Goal: Information Seeking & Learning: Learn about a topic

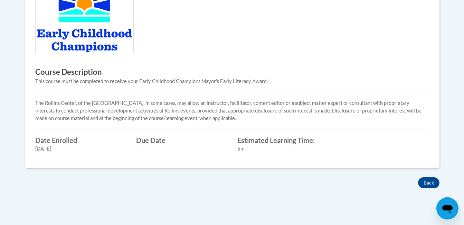
scroll to position [292, 0]
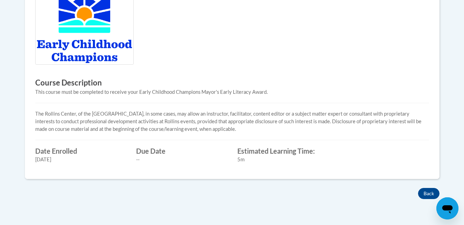
click at [101, 54] on img at bounding box center [84, 28] width 99 height 72
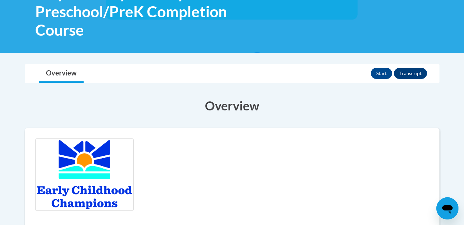
scroll to position [145, 0]
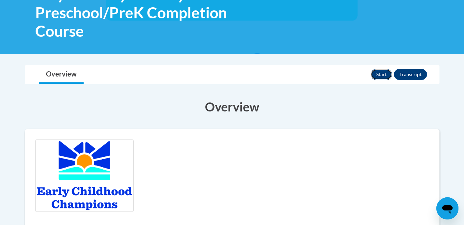
click at [379, 70] on button "Start" at bounding box center [381, 74] width 21 height 11
click at [377, 74] on button "Start" at bounding box center [381, 74] width 21 height 11
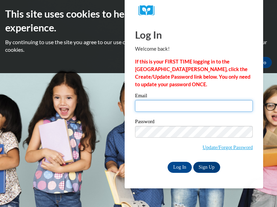
type input "eljackson@shelteringarmsforkids.com"
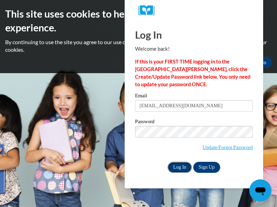
click at [182, 167] on input "Log In" at bounding box center [179, 167] width 24 height 11
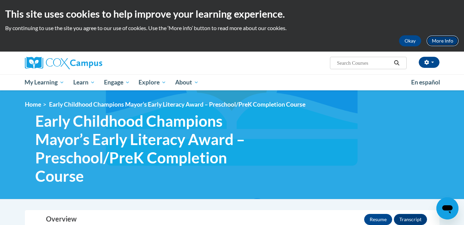
click at [438, 38] on link "More Info" at bounding box center [443, 40] width 32 height 11
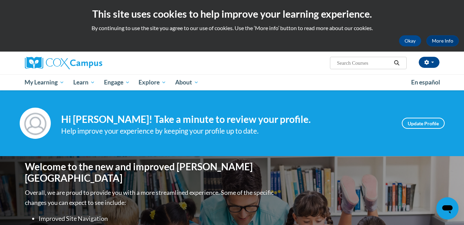
click at [452, 66] on div "Elisha Jackson (Etc/GMT+5 UTC-05:00) My Profile Inbox My Transcripts Log Out Se…" at bounding box center [232, 71] width 464 height 39
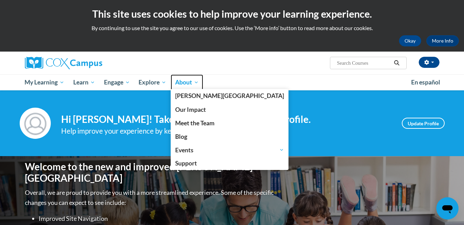
click at [195, 82] on span "About" at bounding box center [187, 82] width 24 height 8
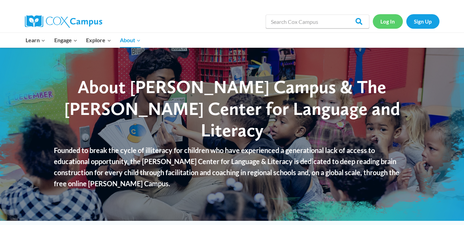
click at [389, 23] on link "Log In" at bounding box center [388, 21] width 30 height 14
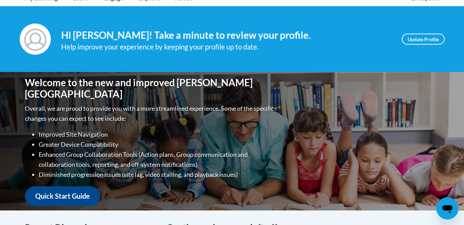
scroll to position [52, 0]
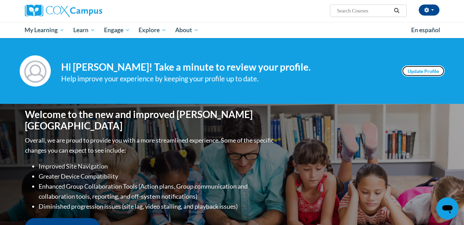
click at [417, 72] on link "Update Profile" at bounding box center [423, 70] width 43 height 11
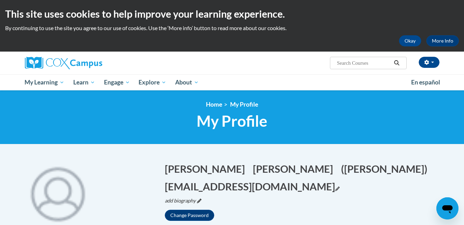
drag, startPoint x: 338, startPoint y: 186, endPoint x: 177, endPoint y: 187, distance: 161.1
click at [177, 187] on button "eljackson@shelteringarmsforkids.com Edit" at bounding box center [252, 186] width 175 height 14
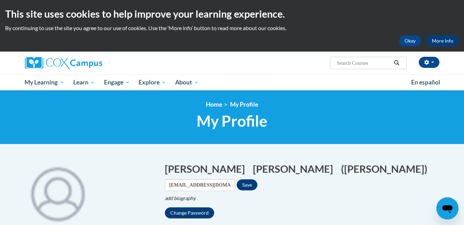
click at [172, 187] on div "Elisha Edit Screen Name Elisha Save Jackson Edit Screen Name Jackson Save (Elis…" at bounding box center [305, 189] width 280 height 57
drag, startPoint x: 333, startPoint y: 169, endPoint x: 431, endPoint y: 165, distance: 98.6
click at [431, 165] on h1 "Elisha Edit Screen Name Elisha Save Jackson Edit Screen Name Jackson Save (Elis…" at bounding box center [305, 175] width 280 height 29
click at [235, 179] on input "eljackson@shelteringarmsforkids.com" at bounding box center [200, 185] width 70 height 12
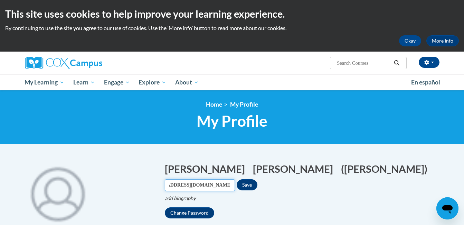
drag, startPoint x: 331, startPoint y: 168, endPoint x: 406, endPoint y: 173, distance: 75.2
click at [235, 179] on input "eljackson@shelteringarmsforkids.com" at bounding box center [200, 185] width 70 height 12
click at [312, 207] on div "Change Password" at bounding box center [305, 212] width 280 height 11
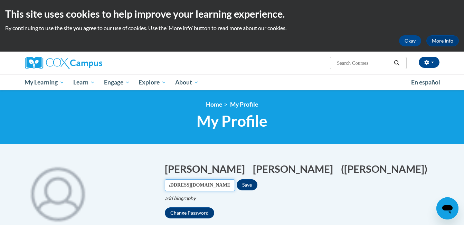
drag, startPoint x: 331, startPoint y: 167, endPoint x: 451, endPoint y: 165, distance: 119.9
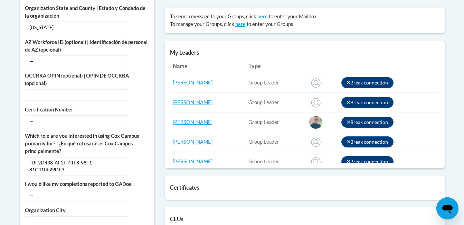
scroll to position [0, 0]
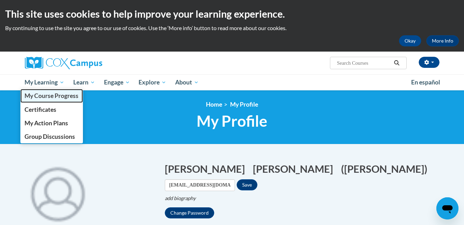
click at [42, 97] on span "My Course Progress" at bounding box center [52, 95] width 54 height 7
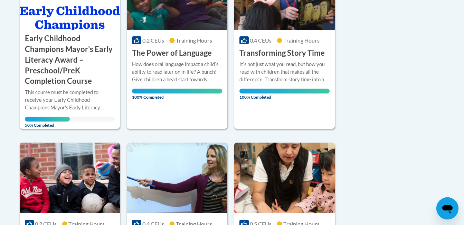
scroll to position [219, 0]
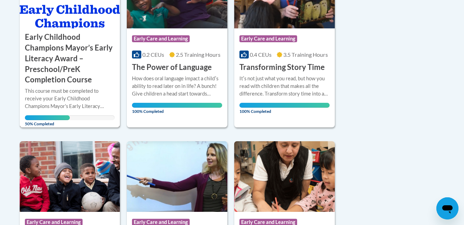
click at [83, 58] on h3 "Early Childhood Champions Mayor’s Early Literacy Award – Preschool/PreK Complet…" at bounding box center [70, 58] width 90 height 53
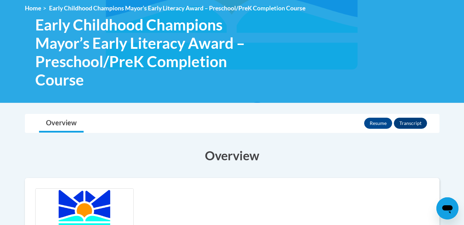
scroll to position [89, 0]
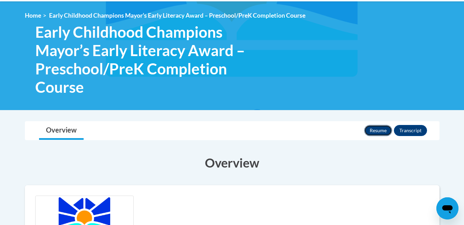
click at [377, 130] on button "Resume" at bounding box center [378, 130] width 28 height 11
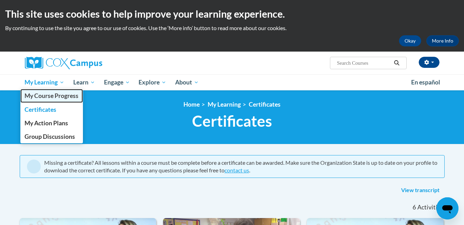
click at [46, 97] on span "My Course Progress" at bounding box center [52, 95] width 54 height 7
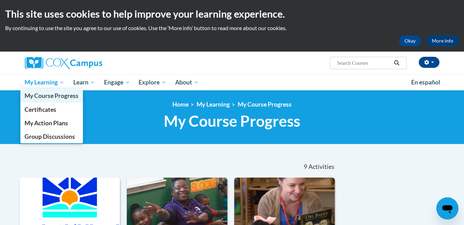
click at [64, 95] on span "My Course Progress" at bounding box center [52, 95] width 54 height 7
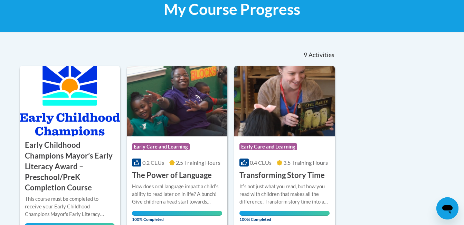
scroll to position [114, 0]
